Goal: Use online tool/utility: Use online tool/utility

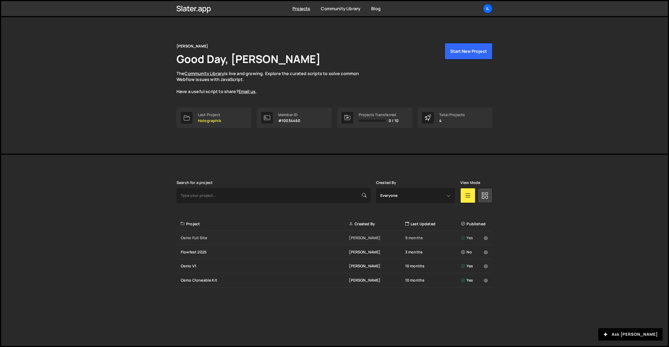
click at [210, 238] on div "Osmo Full Site" at bounding box center [265, 237] width 168 height 5
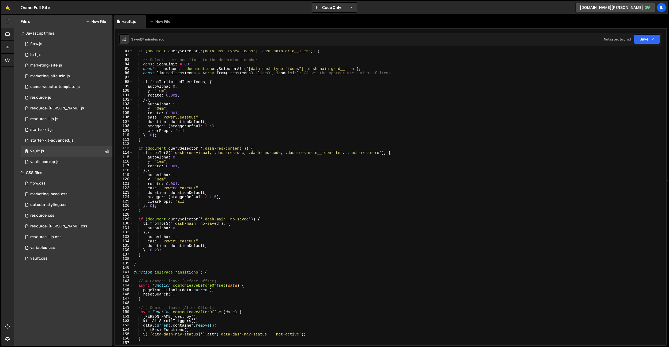
scroll to position [456, 0]
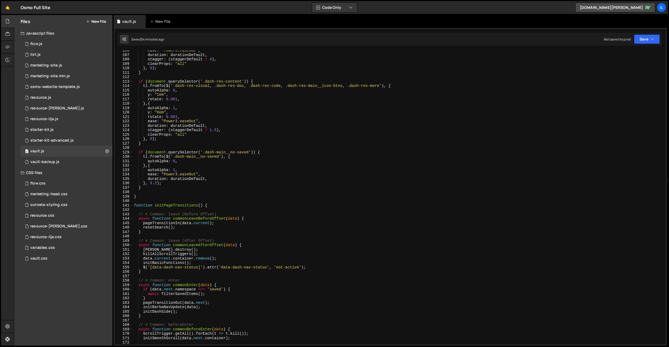
type textarea "}, 0.2);"
click at [231, 183] on div "ease : "Power3.easeOut" , duration : durationDefault , stagger : ( staggerDefau…" at bounding box center [398, 199] width 531 height 303
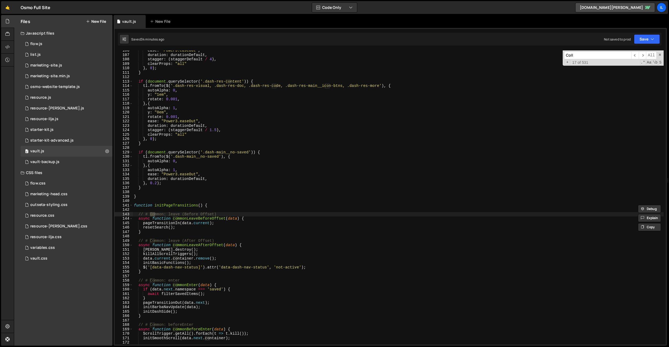
scroll to position [1148, 0]
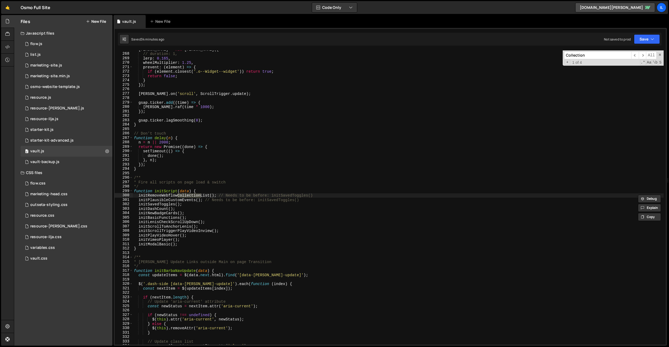
type input "Collection"
click at [185, 193] on div "lenis = new Lenis ({ // duration: 1, lerp : 0.165 , wheelMultiplier : 1.25 , pr…" at bounding box center [398, 197] width 531 height 294
click at [185, 193] on div "lenis = new Lenis ({ // duration: 1, lerp : 0.165 , wheelMultiplier : 1.25 , pr…" at bounding box center [398, 198] width 531 height 303
click at [156, 205] on div "lenis = new Lenis ({ // duration: 1, lerp : 0.165 , wheelMultiplier : 1.25 , pr…" at bounding box center [398, 198] width 531 height 303
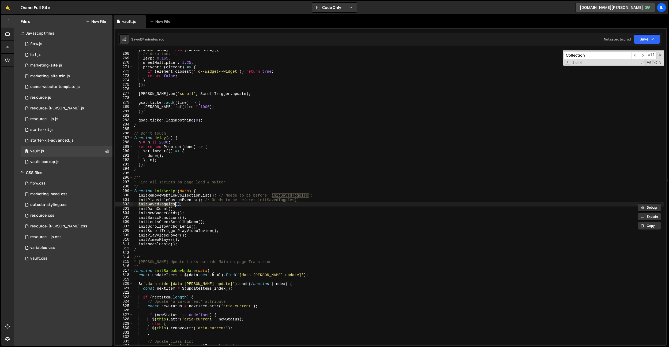
click at [220, 178] on div "lenis = new Lenis ({ // duration: 1, lerp : 0.165 , wheelMultiplier : 1.25 , pr…" at bounding box center [398, 198] width 531 height 303
type textarea "/**"
paste input "initSavedToggles"
type input "initSavedToggles"
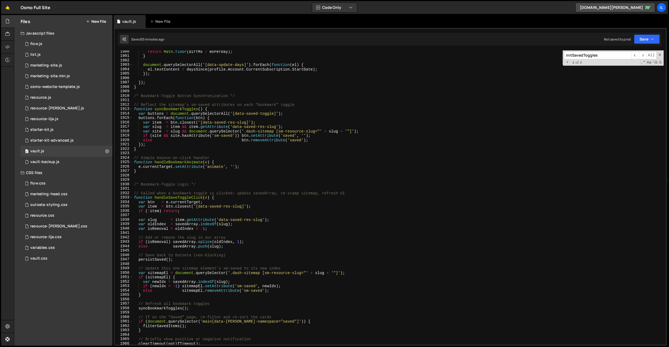
scroll to position [8167, 0]
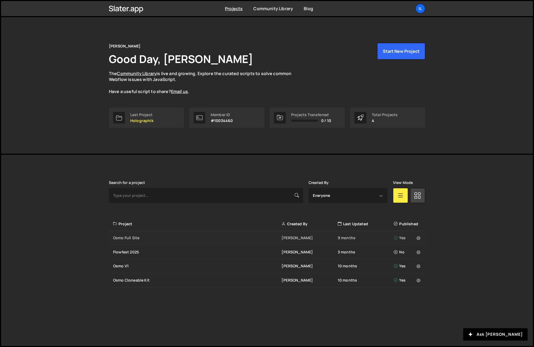
click at [140, 238] on div "Osmo Full Site" at bounding box center [197, 237] width 168 height 5
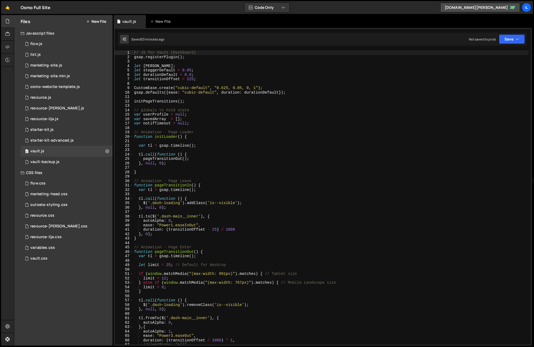
type textarea "}, null, 0);"
click at [188, 162] on div "// JS for Vault [Dashboard] gsap . registerPlugin ( ) ; let [PERSON_NAME] ; let…" at bounding box center [330, 201] width 395 height 303
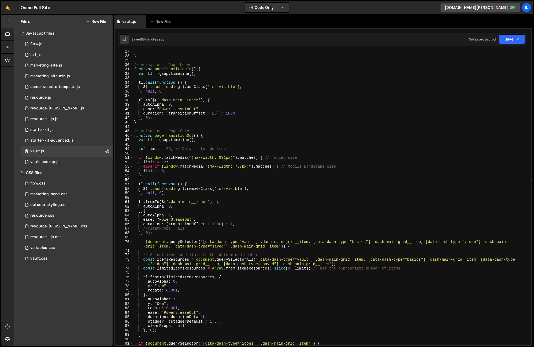
scroll to position [112, 0]
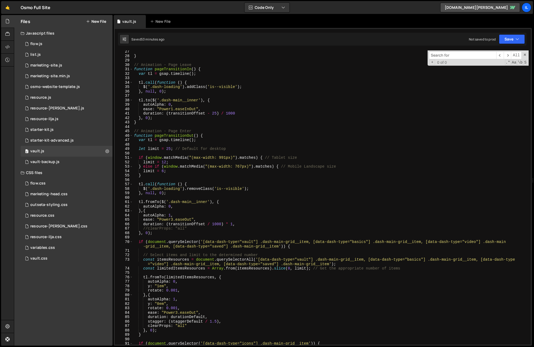
type input "a"
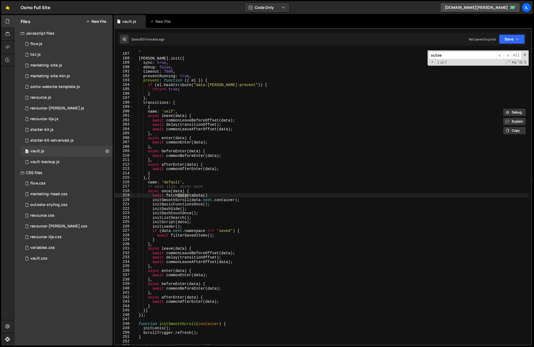
scroll to position [800, 0]
type input "outse"
type textarea "await fetchOutsetaData()"
click at [198, 196] on div "} [PERSON_NAME] . init ({ sync : true , debug : false , timeout : 7000 , preven…" at bounding box center [330, 198] width 395 height 303
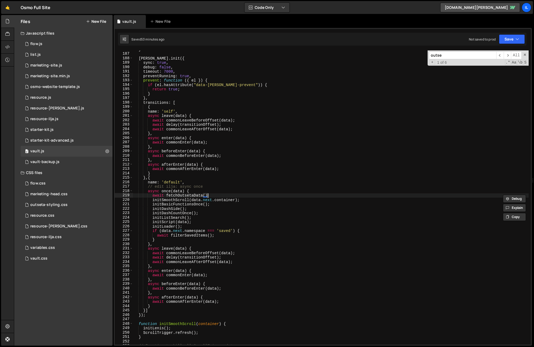
click at [236, 193] on div "} [PERSON_NAME] . init ({ sync : true , debug : false , timeout : 7000 , preven…" at bounding box center [330, 198] width 395 height 303
paste input "fetchOutsetaData"
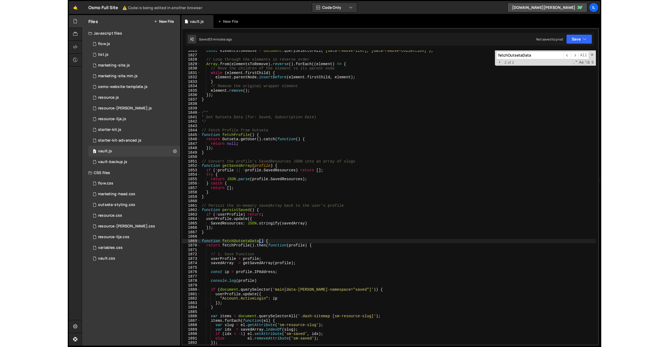
scroll to position [7825, 0]
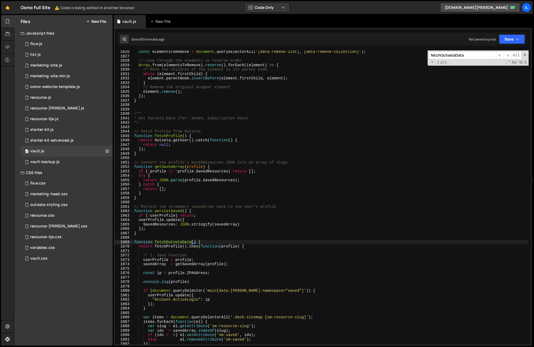
type input "fetchOutsetaData"
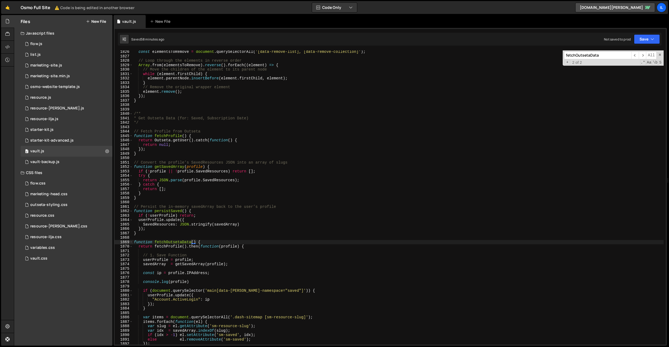
scroll to position [7823, 0]
